Goal: Check status: Check status

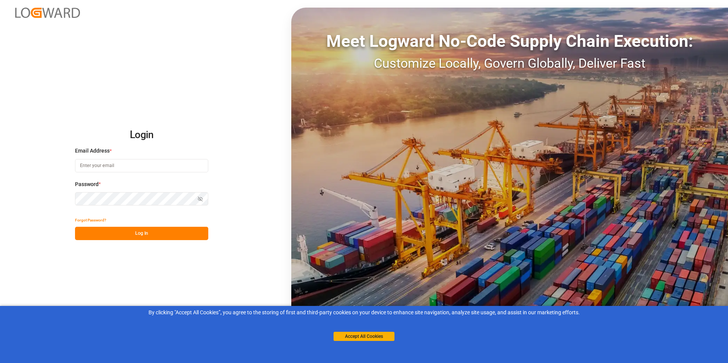
type input "[PERSON_NAME][EMAIL_ADDRESS][DOMAIN_NAME]"
click at [147, 231] on button "Log In" at bounding box center [141, 233] width 133 height 13
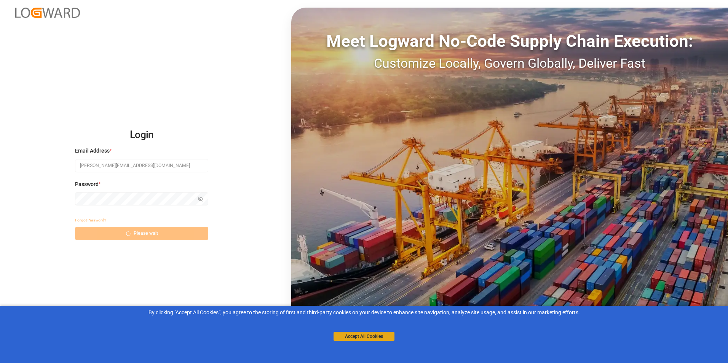
click at [369, 337] on button "Accept All Cookies" at bounding box center [363, 336] width 61 height 9
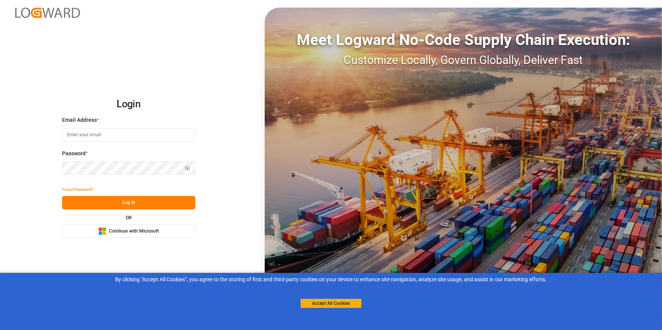
type input "[PERSON_NAME][EMAIL_ADDRESS][DOMAIN_NAME]"
click at [169, 203] on button "Log In" at bounding box center [128, 202] width 133 height 13
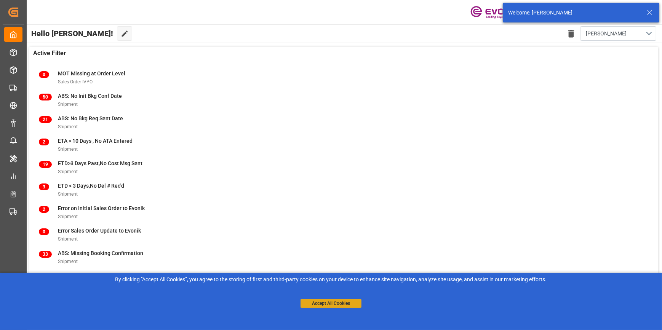
click at [322, 306] on button "Accept All Cookies" at bounding box center [330, 303] width 61 height 9
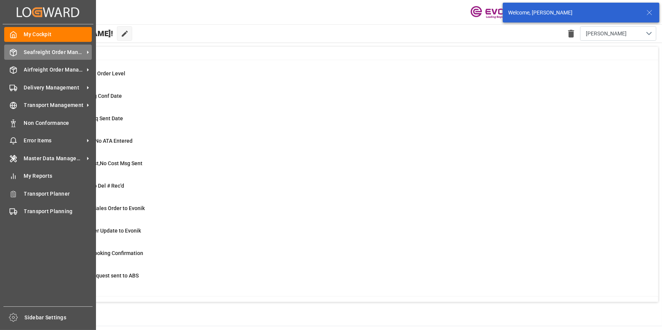
click at [40, 51] on span "Seafreight Order Management" at bounding box center [54, 52] width 60 height 8
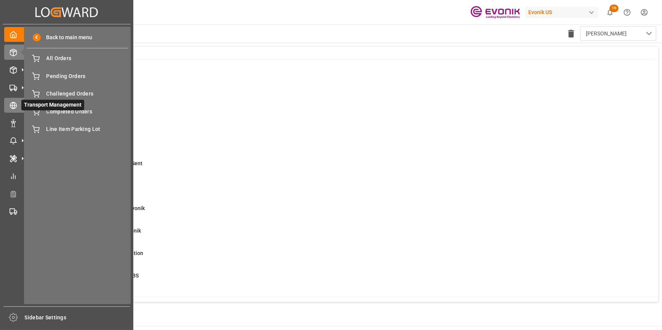
click at [13, 105] on icon at bounding box center [14, 106] width 8 height 8
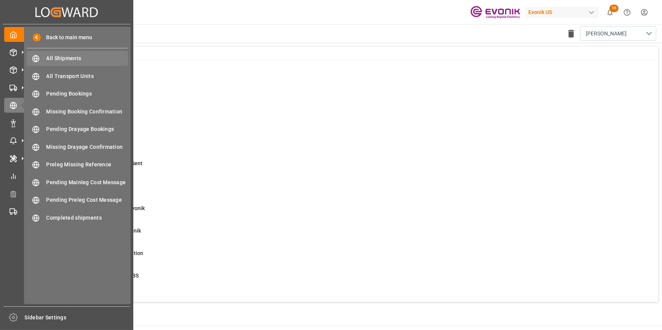
click at [56, 61] on span "All Shipments" at bounding box center [87, 58] width 82 height 8
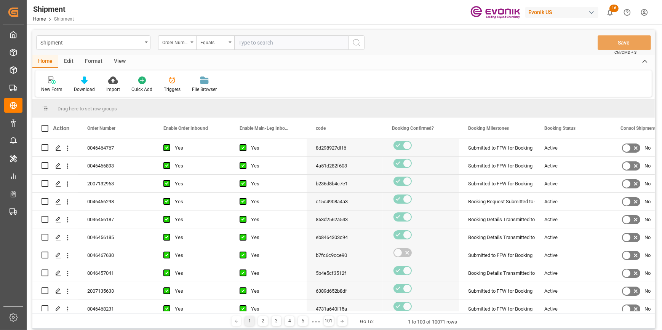
click at [250, 41] on input "text" at bounding box center [291, 42] width 114 height 14
type input "0046458998"
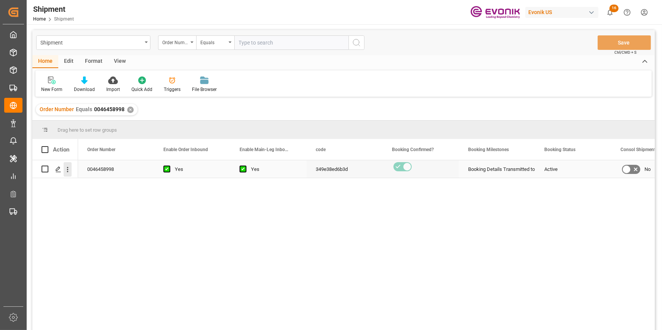
click at [66, 169] on icon "open menu" at bounding box center [68, 170] width 8 height 8
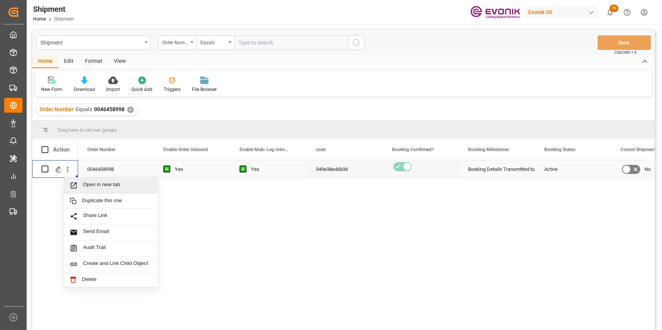
click at [79, 183] on span "Press SPACE to select this row." at bounding box center [76, 186] width 13 height 8
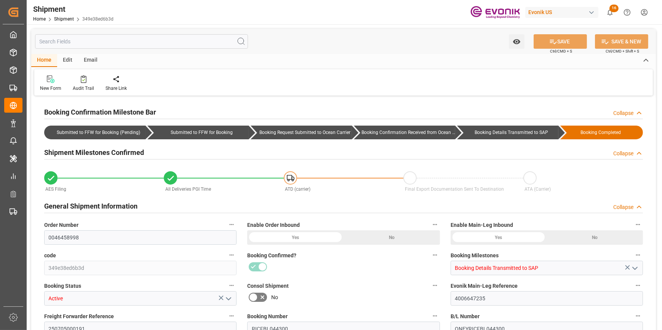
type input "20"
type input "BG"
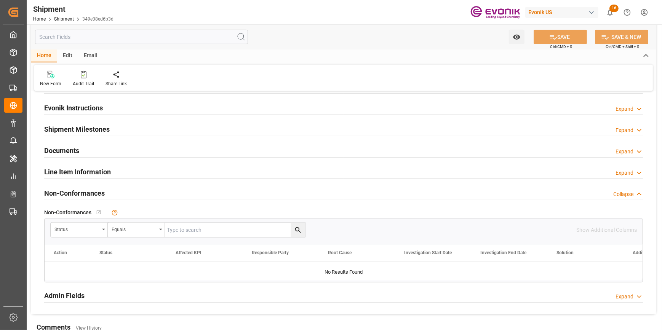
scroll to position [588, 0]
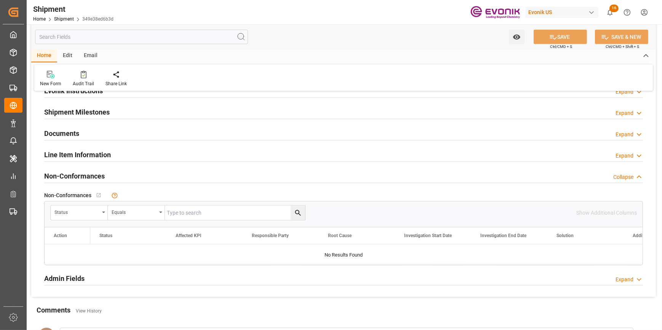
drag, startPoint x: 211, startPoint y: 156, endPoint x: 218, endPoint y: 154, distance: 6.9
click at [211, 156] on div "Line Item Information Expand" at bounding box center [343, 154] width 598 height 14
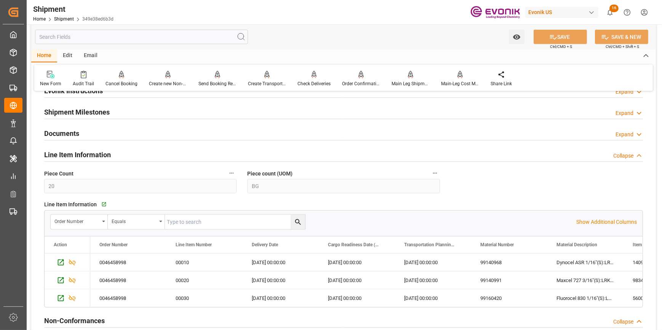
scroll to position [692, 0]
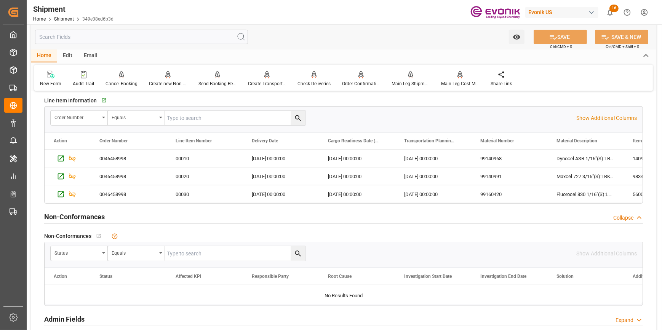
click at [600, 112] on div "Order Number Equals Show Additional Columns" at bounding box center [344, 118] width 598 height 23
click at [598, 116] on p "Show Additional Columns" at bounding box center [606, 118] width 61 height 8
click at [324, 171] on div "[DATE] 00:00:00" at bounding box center [357, 176] width 76 height 18
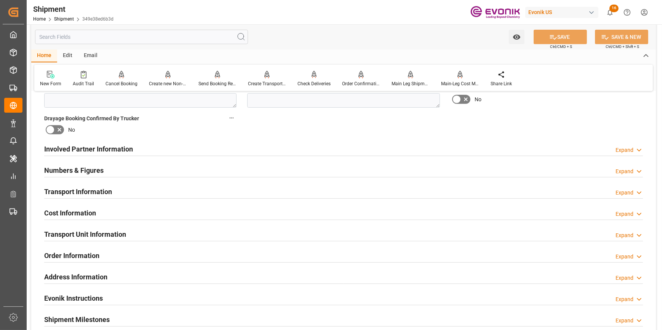
scroll to position [173, 0]
